Goal: Obtain resource: Download file/media

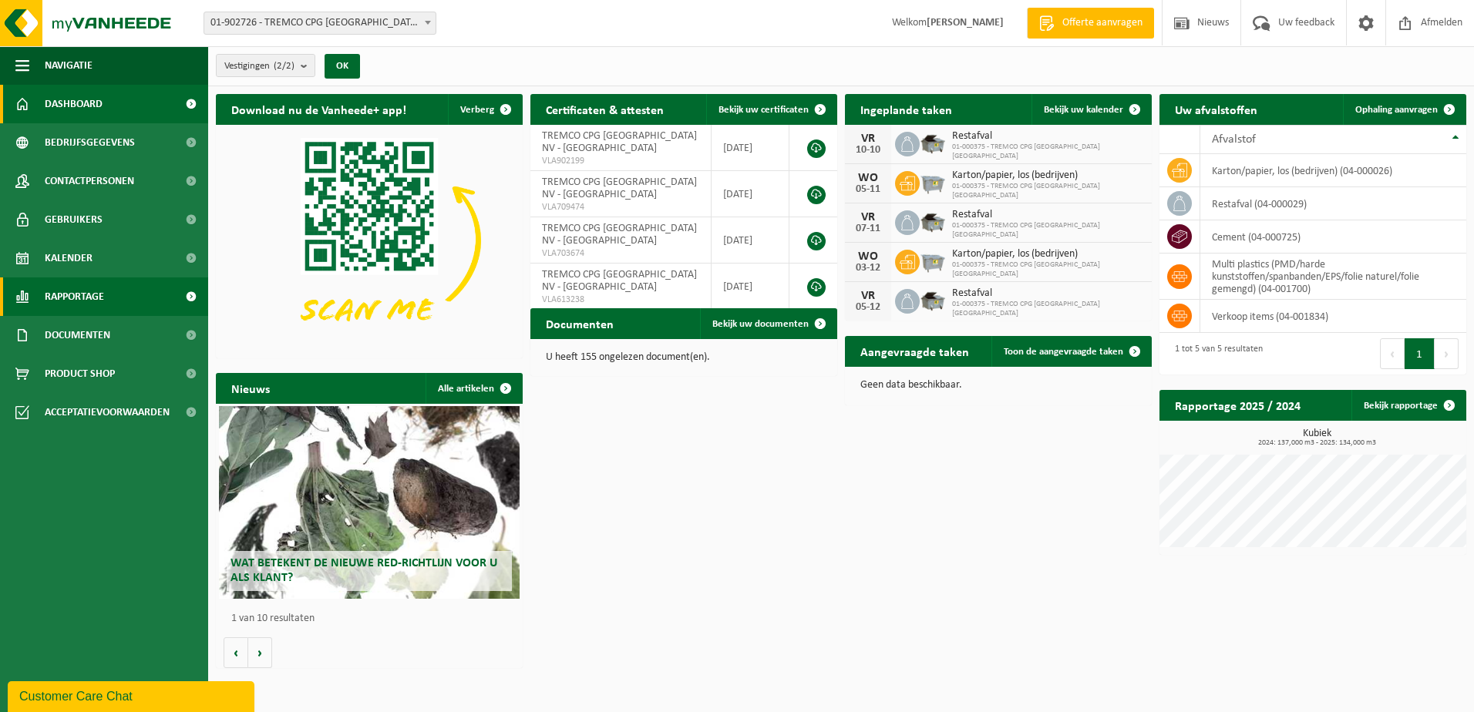
click at [101, 303] on span "Rapportage" at bounding box center [74, 297] width 59 height 39
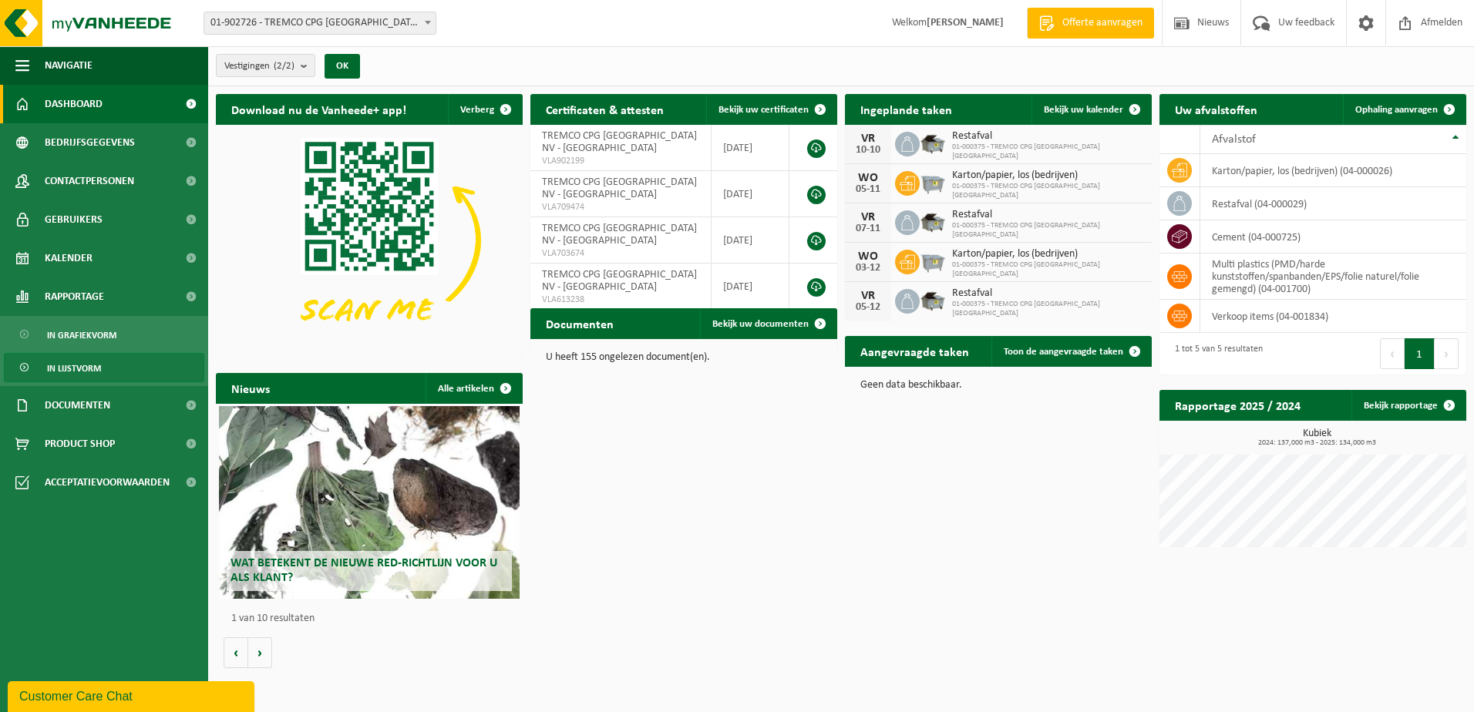
click at [109, 370] on link "In lijstvorm" at bounding box center [104, 367] width 200 height 29
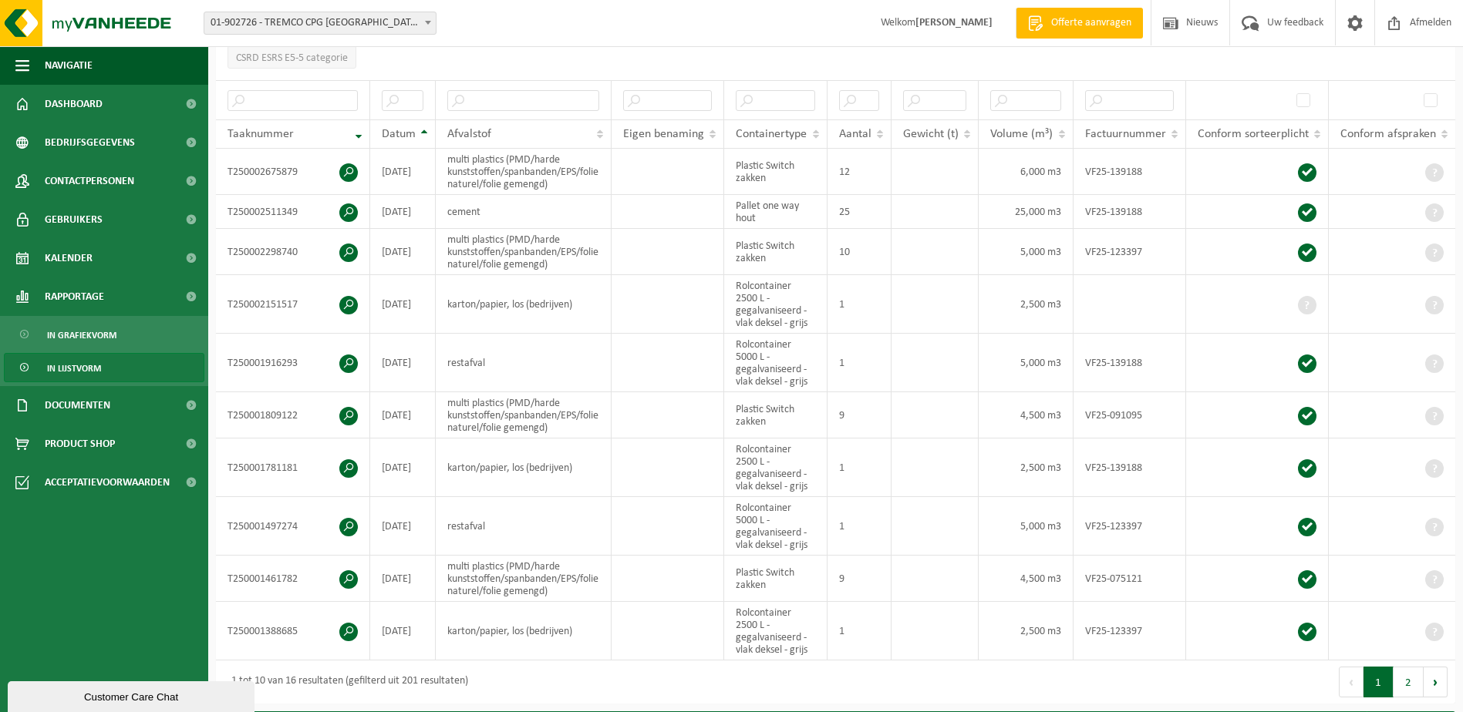
scroll to position [253, 0]
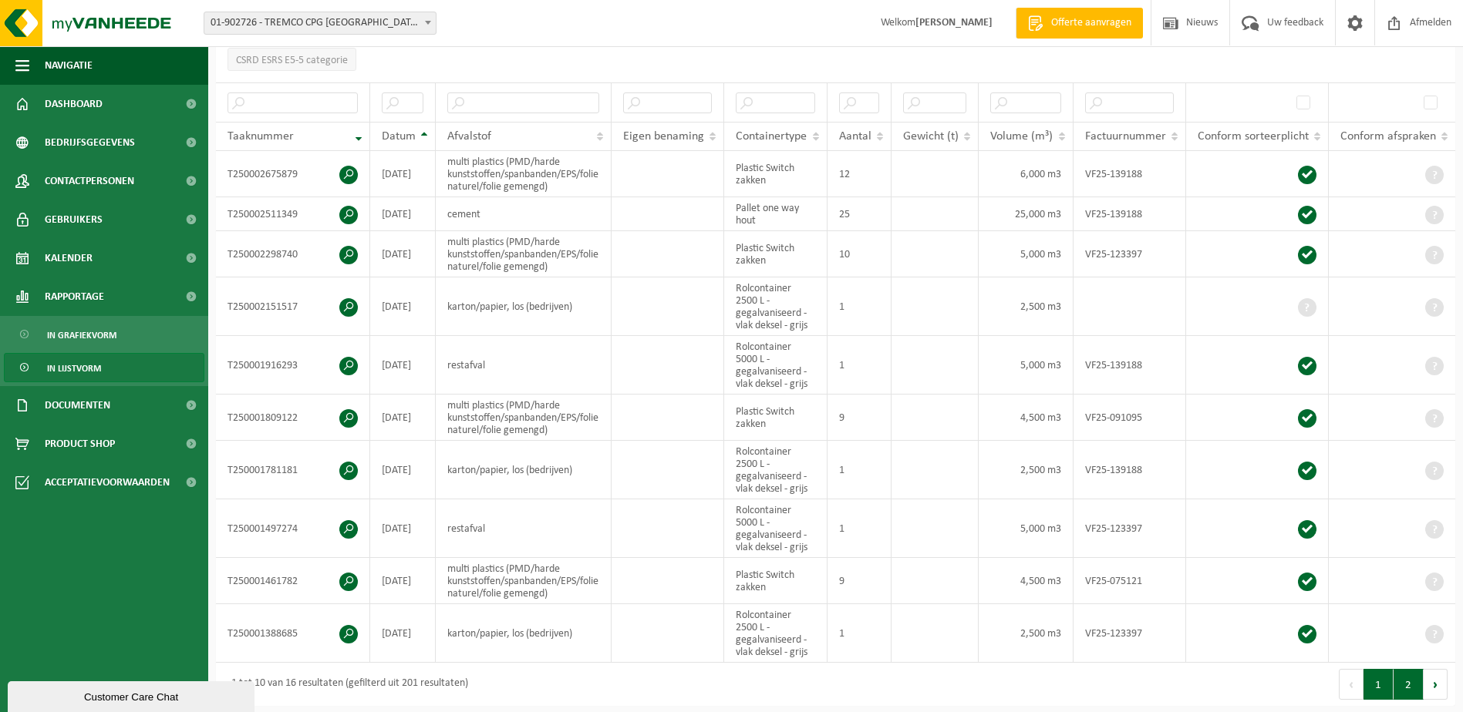
click at [1415, 676] on button "2" at bounding box center [1408, 684] width 30 height 31
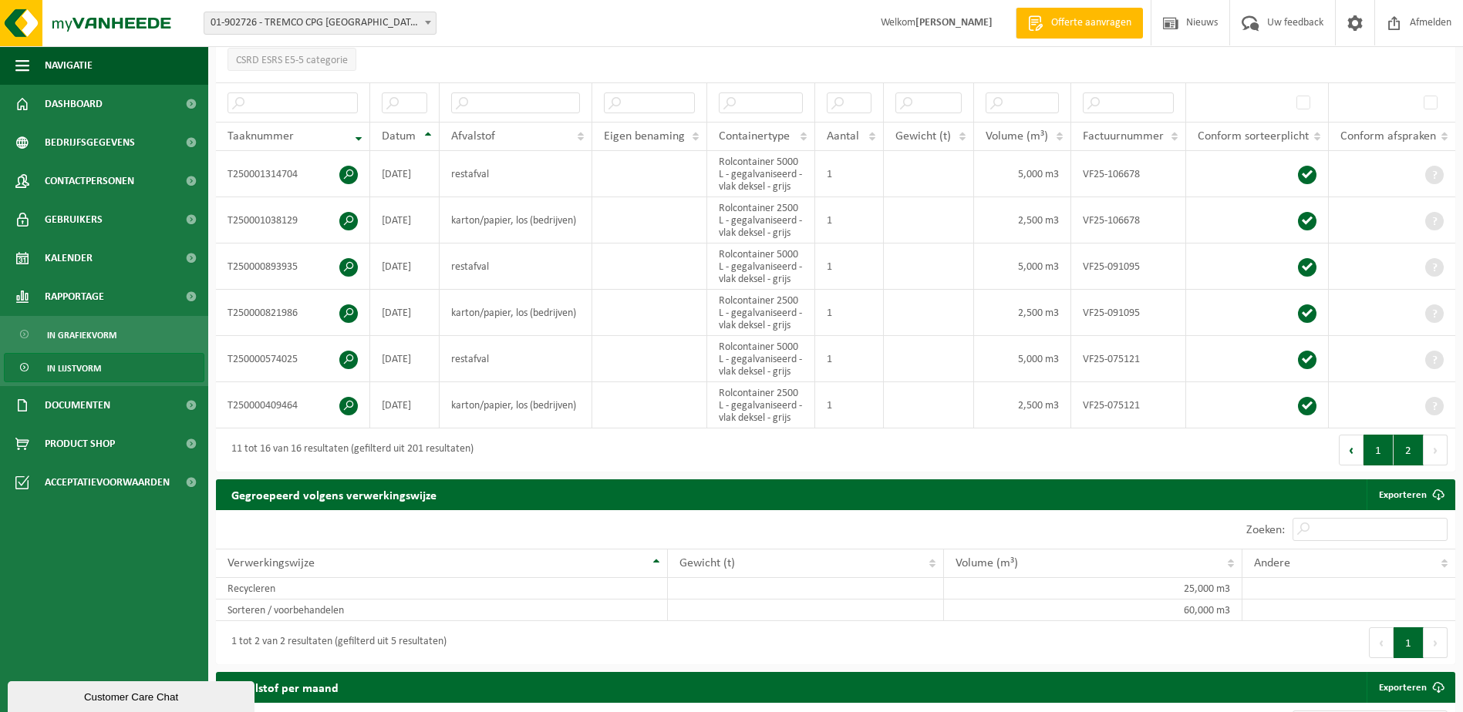
click at [1368, 447] on button "1" at bounding box center [1378, 450] width 30 height 31
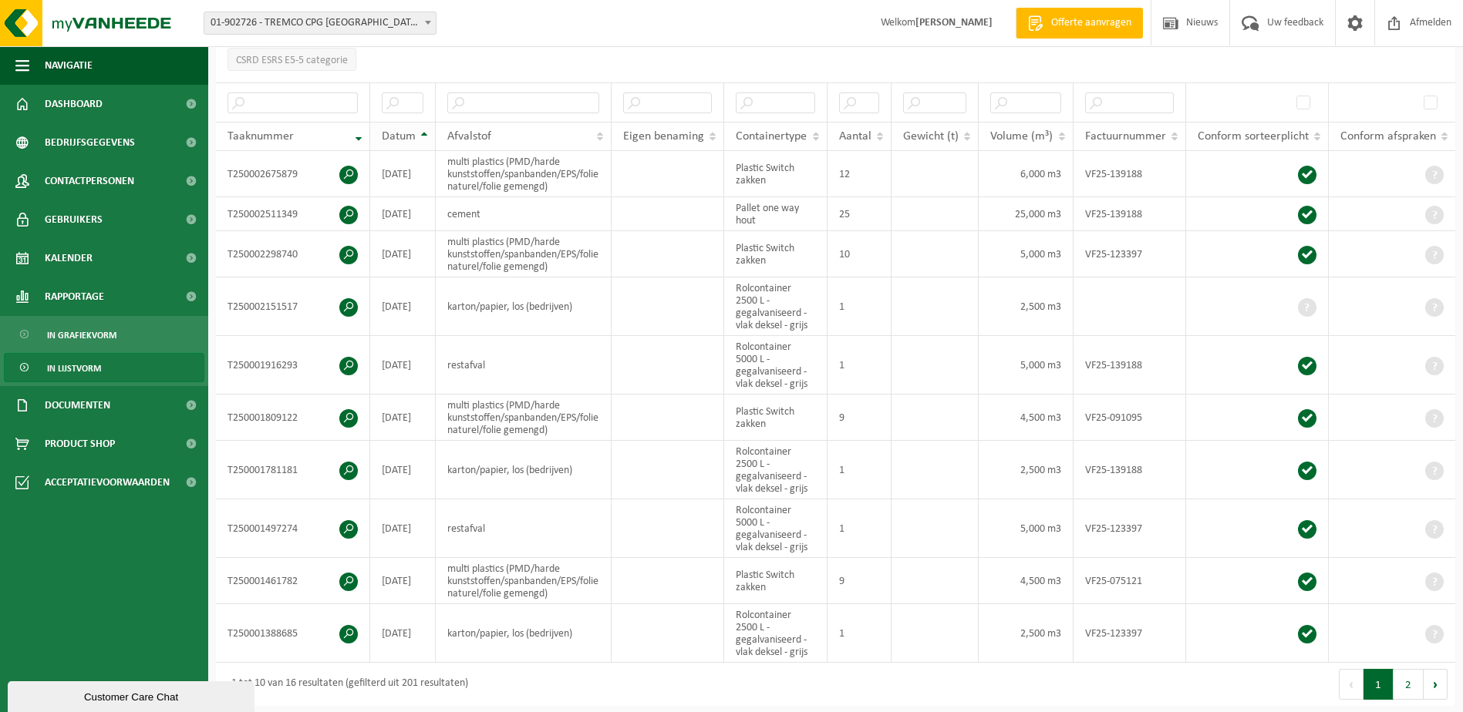
click at [424, 133] on th "Datum" at bounding box center [403, 136] width 66 height 29
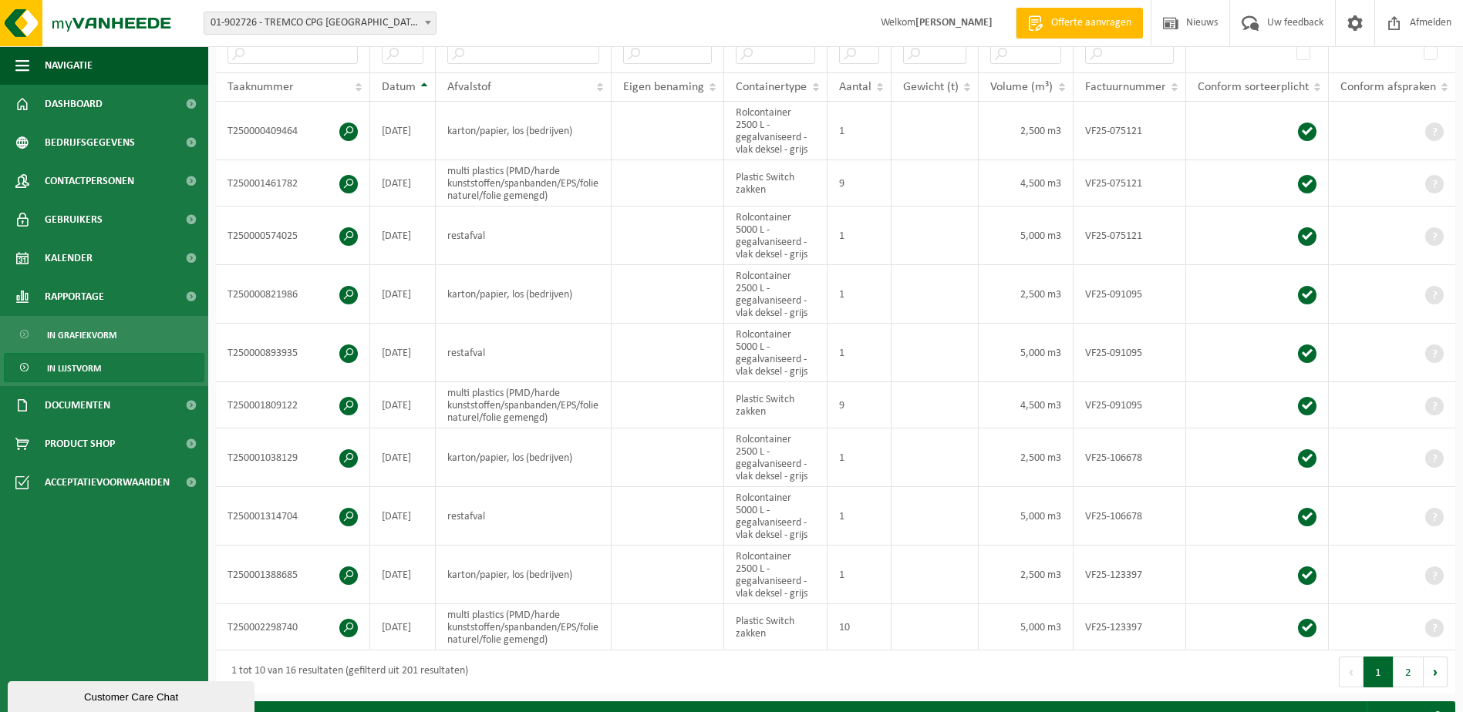
scroll to position [298, 0]
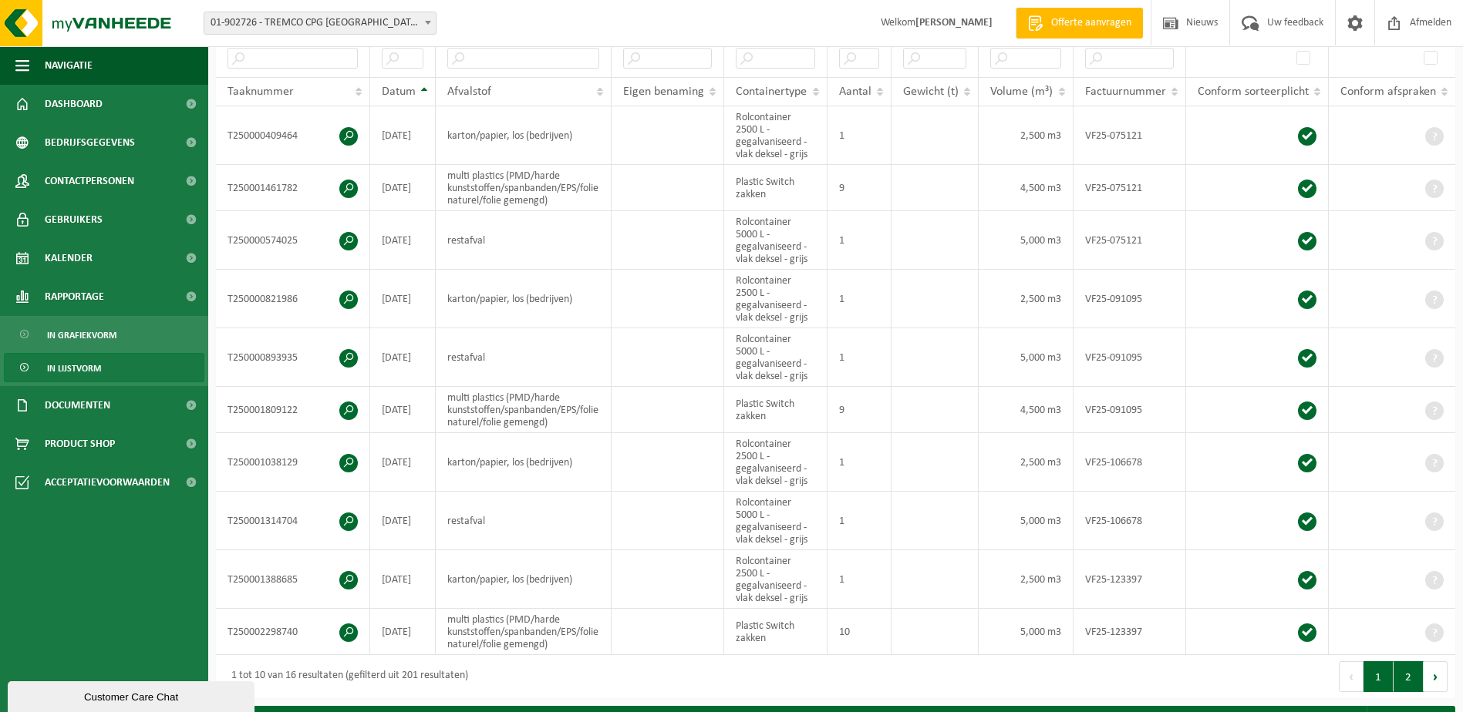
click at [1412, 676] on button "2" at bounding box center [1408, 676] width 30 height 31
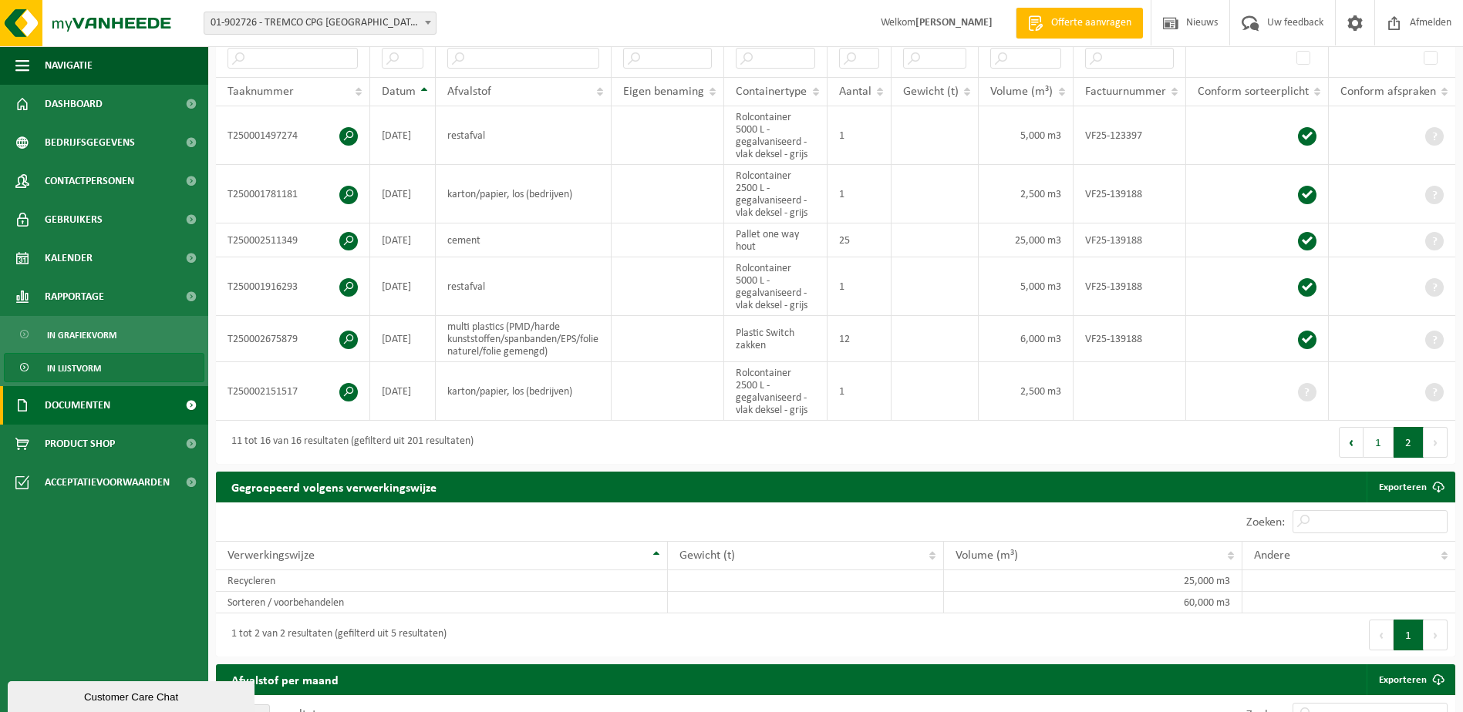
click at [130, 404] on link "Documenten" at bounding box center [104, 405] width 208 height 39
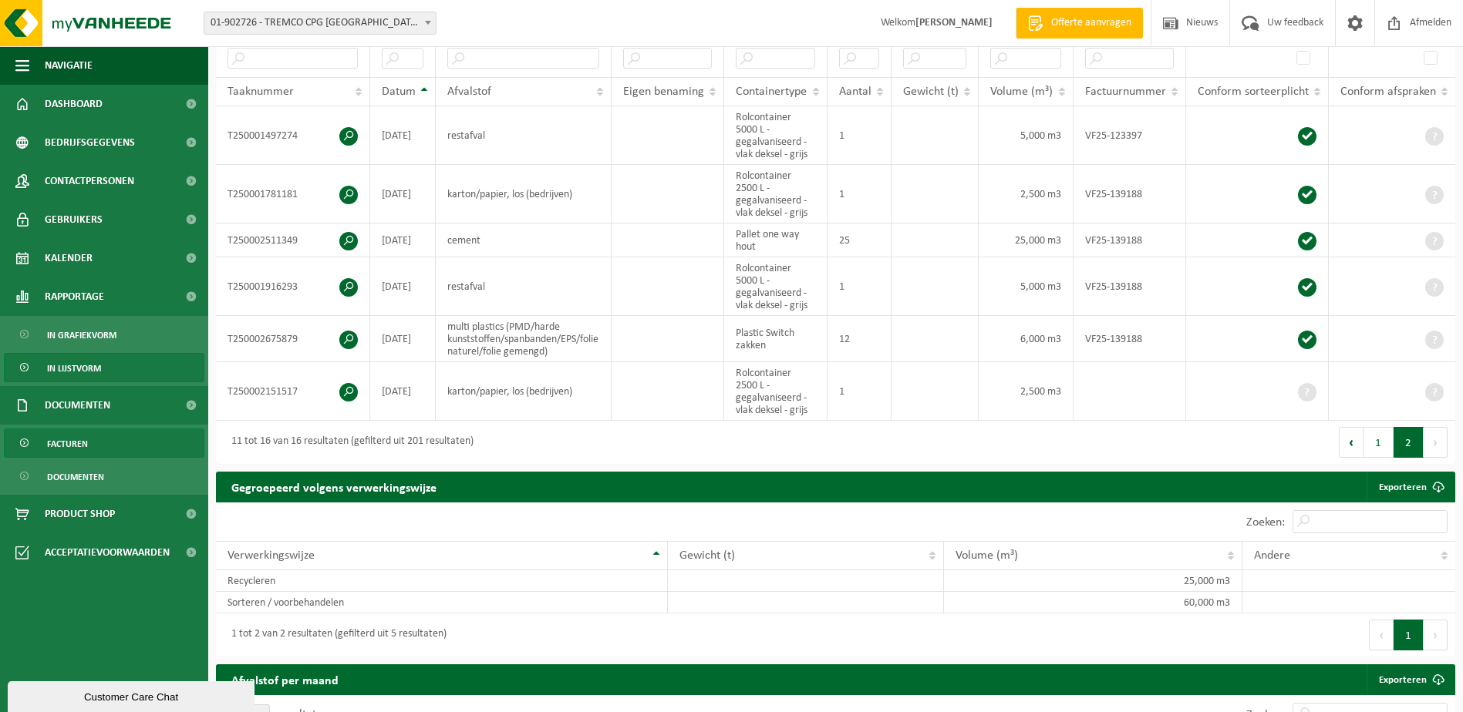
click at [109, 452] on link "Facturen" at bounding box center [104, 443] width 200 height 29
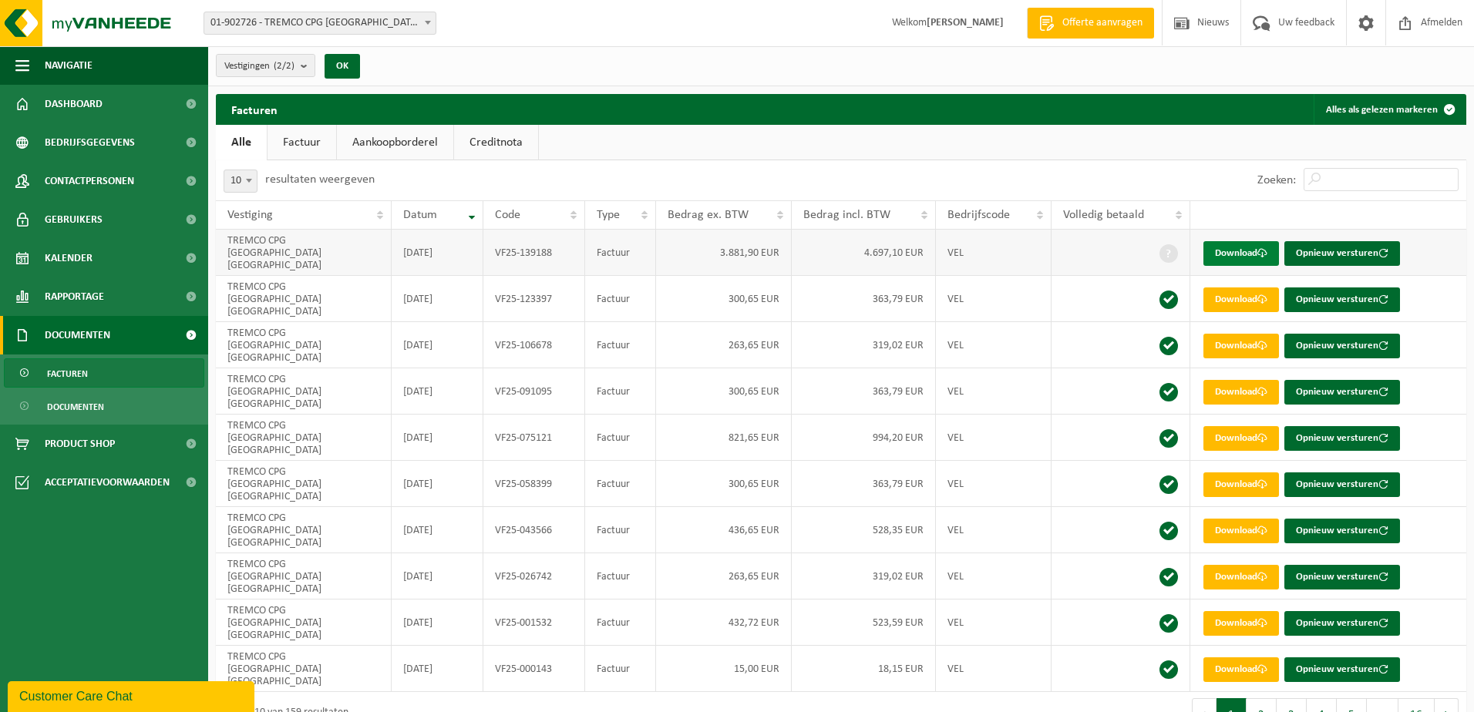
click at [1231, 244] on link "Download" at bounding box center [1241, 253] width 76 height 25
